Goal: Complete application form

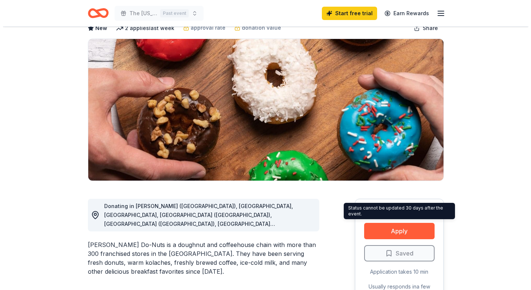
scroll to position [37, 0]
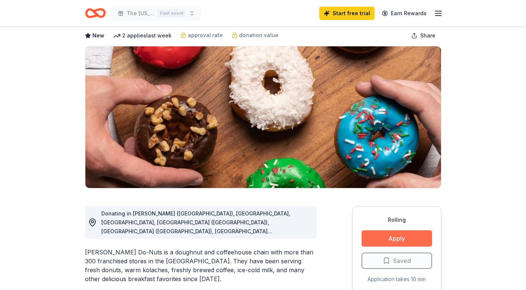
click at [374, 236] on button "Apply" at bounding box center [396, 238] width 70 height 16
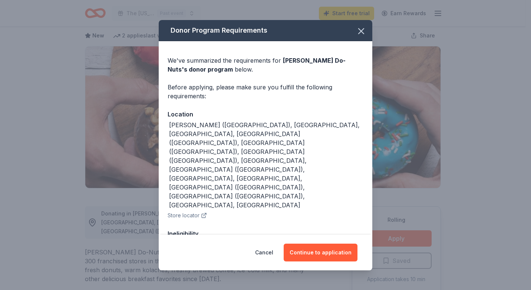
click at [322, 262] on div "Cancel Continue to application" at bounding box center [266, 253] width 214 height 36
click at [322, 254] on button "Continue to application" at bounding box center [321, 253] width 74 height 18
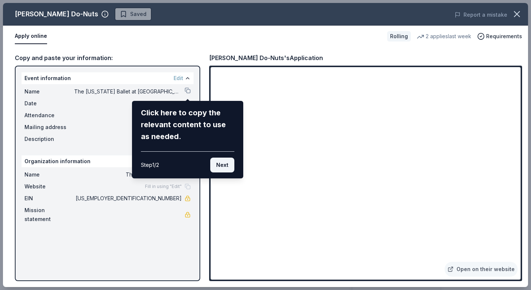
click at [221, 166] on button "Next" at bounding box center [222, 165] width 24 height 15
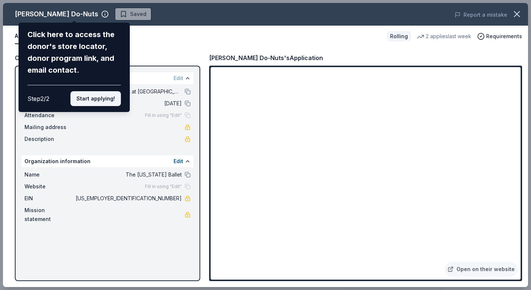
click at [106, 99] on button "Start applying!" at bounding box center [95, 98] width 50 height 15
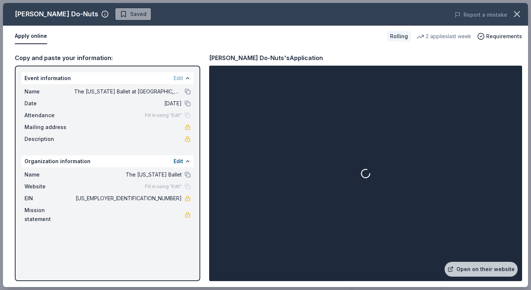
click at [441, 145] on div at bounding box center [366, 173] width 310 height 213
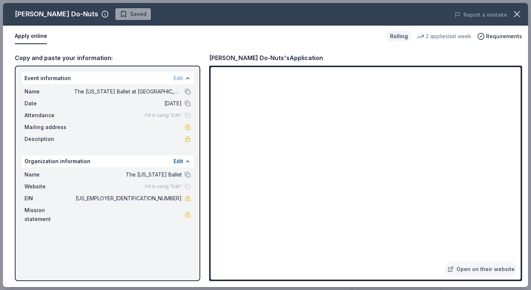
click at [148, 197] on span "[US_EMPLOYER_IDENTIFICATION_NUMBER]" at bounding box center [128, 198] width 108 height 9
click at [172, 195] on span "[US_EMPLOYER_IDENTIFICATION_NUMBER]" at bounding box center [128, 198] width 108 height 9
click at [180, 160] on button "Edit" at bounding box center [179, 161] width 10 height 9
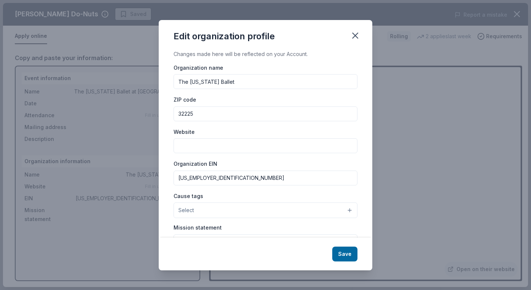
drag, startPoint x: 210, startPoint y: 180, endPoint x: 174, endPoint y: 180, distance: 36.0
click at [174, 180] on input "[US_EMPLOYER_IDENTIFICATION_NUMBER]" at bounding box center [266, 178] width 184 height 15
paste input "[US_EMPLOYER_IDENTIFICATION_NUMBER]"
type input "[US_EMPLOYER_IDENTIFICATION_NUMBER]"
click at [226, 149] on input "Website" at bounding box center [266, 145] width 184 height 15
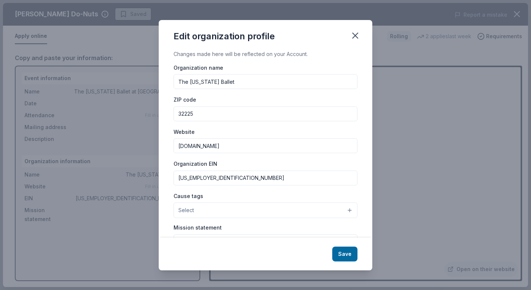
type input "[DOMAIN_NAME]"
click at [198, 211] on button "Select" at bounding box center [266, 211] width 184 height 16
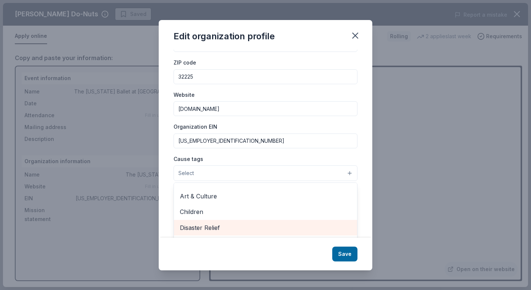
scroll to position [0, 0]
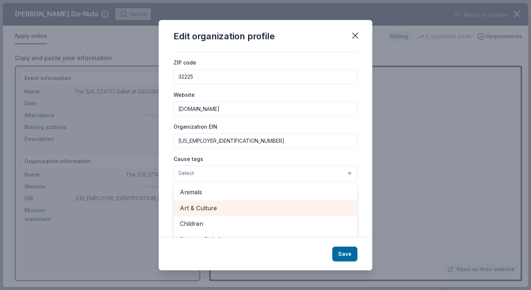
click at [209, 203] on span "Art & Culture" at bounding box center [265, 208] width 171 height 10
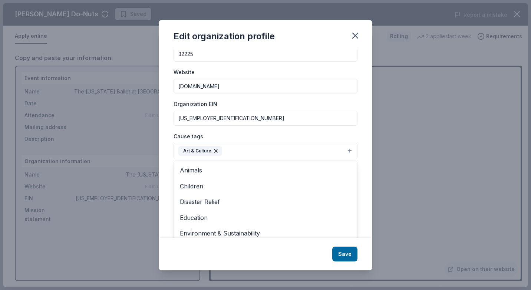
scroll to position [72, 0]
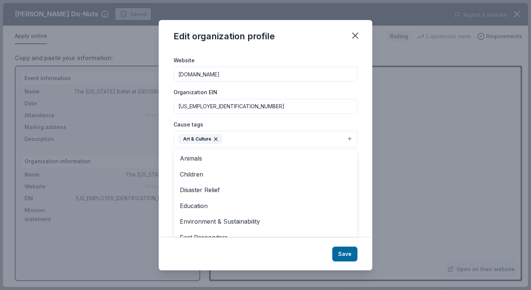
click at [359, 209] on div "Changes made here will be reflected on your Account. Organization name The [US_…" at bounding box center [266, 144] width 214 height 188
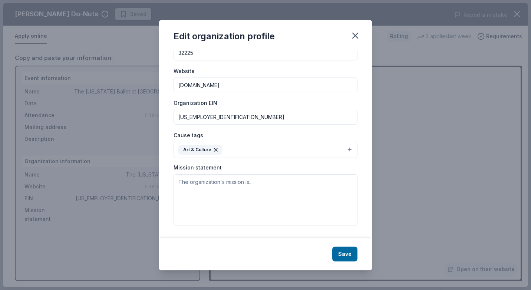
scroll to position [61, 0]
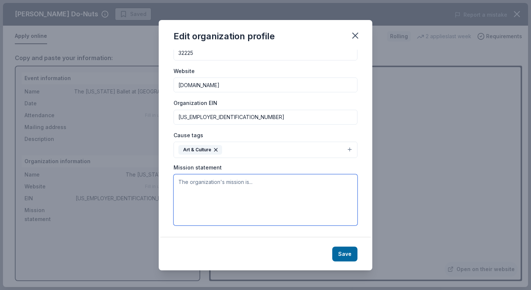
click at [207, 184] on textarea at bounding box center [266, 199] width 184 height 51
click at [181, 181] on textarea at bounding box center [266, 199] width 184 height 51
paste textarea "THE MISSION OF THE [US_STATE] BALLET IS TO ENRICH AND INSPIRE THE CULTURAL LAND…"
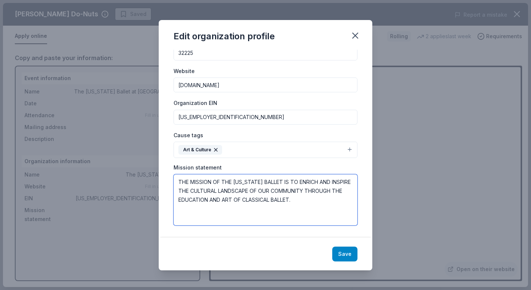
type textarea "THE MISSION OF THE [US_STATE] BALLET IS TO ENRICH AND INSPIRE THE CULTURAL LAND…"
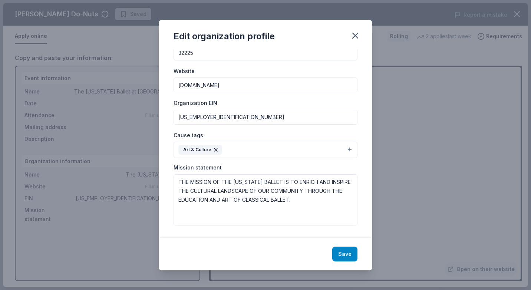
click at [343, 253] on button "Save" at bounding box center [344, 254] width 25 height 15
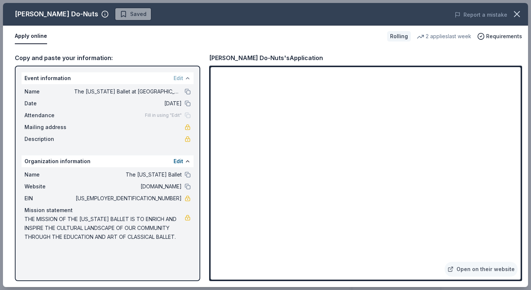
click at [190, 78] on button at bounding box center [188, 78] width 6 height 6
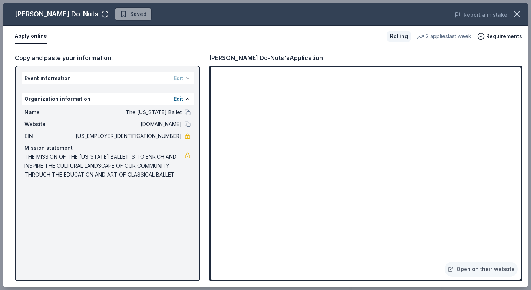
click at [186, 78] on button at bounding box center [188, 78] width 6 height 6
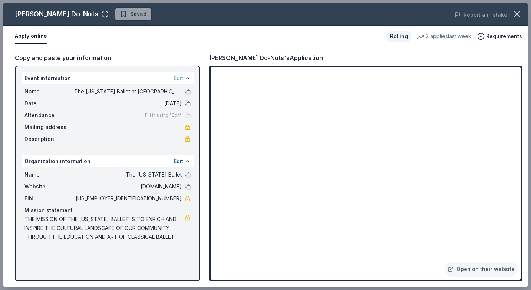
click at [169, 115] on span "Fill in using "Edit"" at bounding box center [163, 115] width 37 height 6
click at [187, 103] on button at bounding box center [188, 104] width 6 height 6
click at [50, 58] on div "Copy and paste your information:" at bounding box center [107, 58] width 185 height 10
